Goal: Transaction & Acquisition: Obtain resource

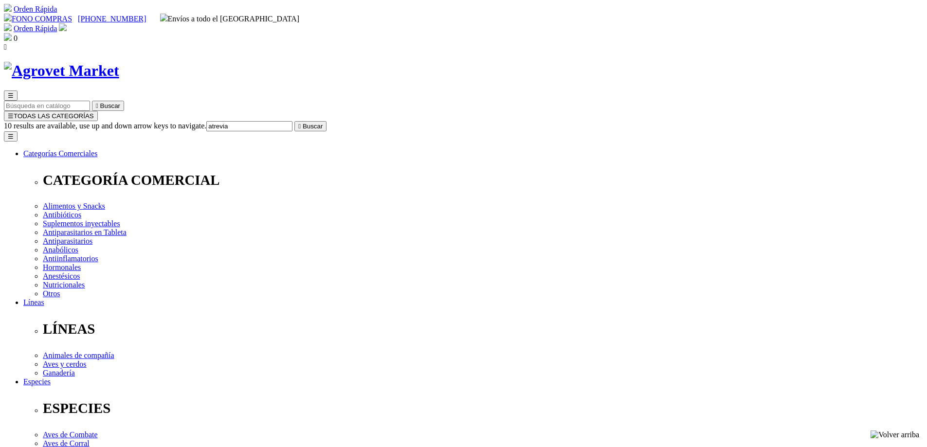
type input "atrevia"
click at [294, 121] on button " Buscar" at bounding box center [310, 126] width 32 height 10
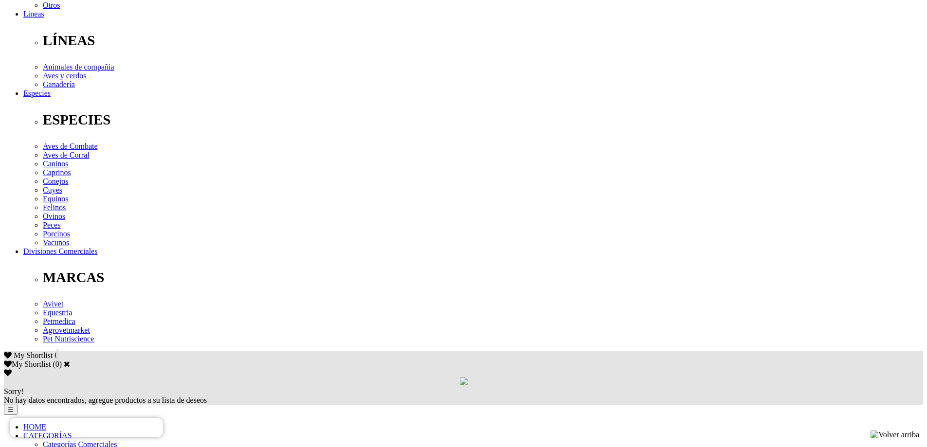
scroll to position [341, 0]
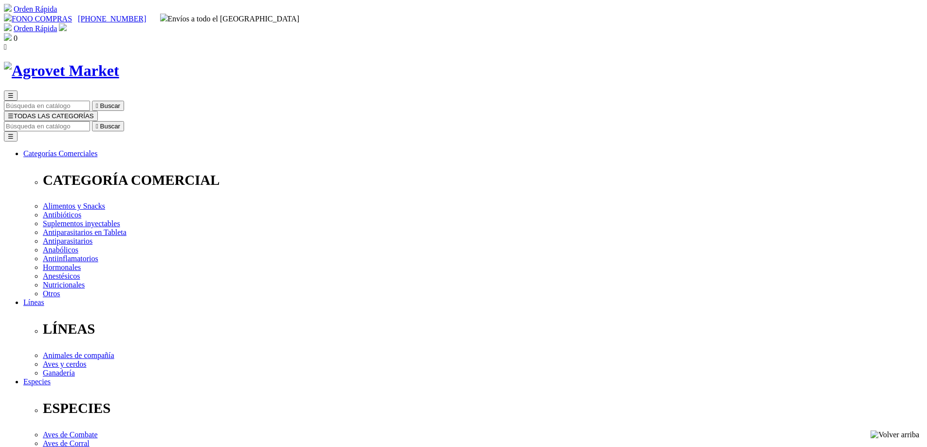
select select "0"
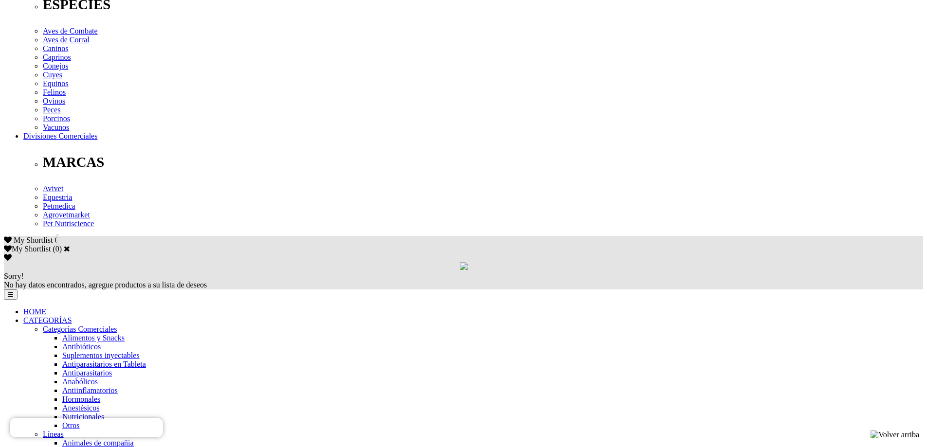
scroll to position [438, 0]
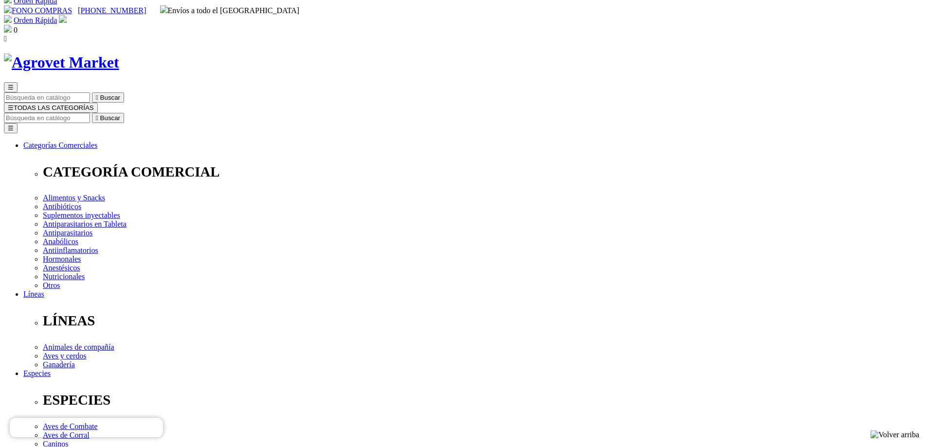
scroll to position [0, 0]
